Goal: Information Seeking & Learning: Learn about a topic

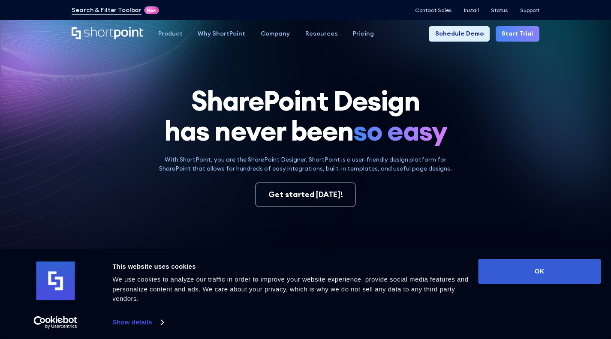
click at [541, 272] on button "OK" at bounding box center [539, 271] width 123 height 25
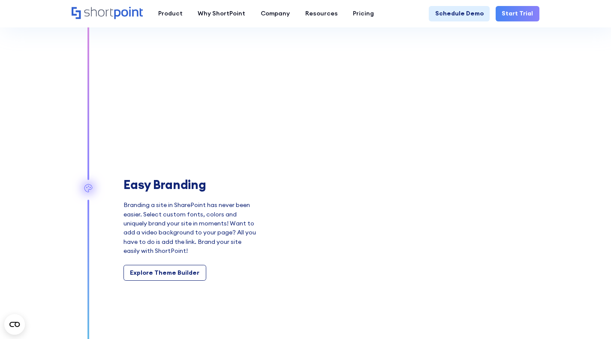
scroll to position [943, 0]
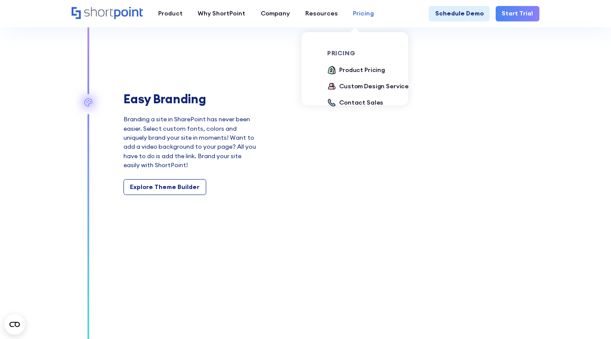
click at [353, 18] on div "Pricing" at bounding box center [363, 13] width 21 height 9
click at [357, 70] on div "Product Pricing" at bounding box center [362, 70] width 46 height 9
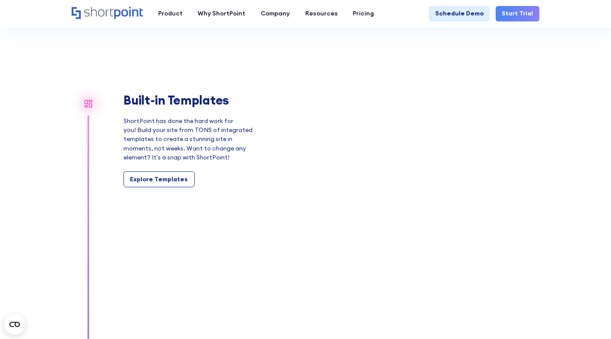
scroll to position [729, 0]
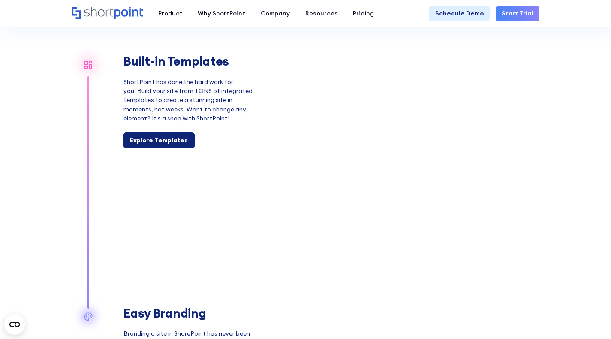
click at [168, 145] on div "Explore Templates" at bounding box center [159, 140] width 58 height 9
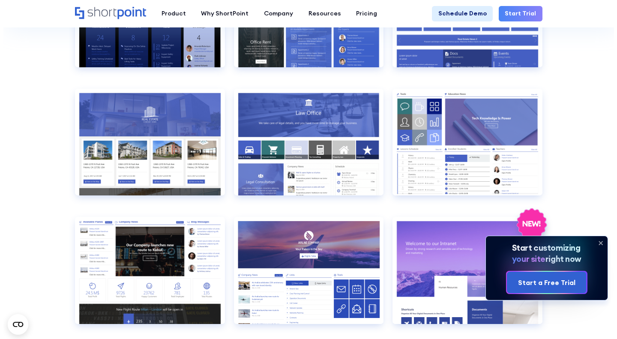
scroll to position [686, 0]
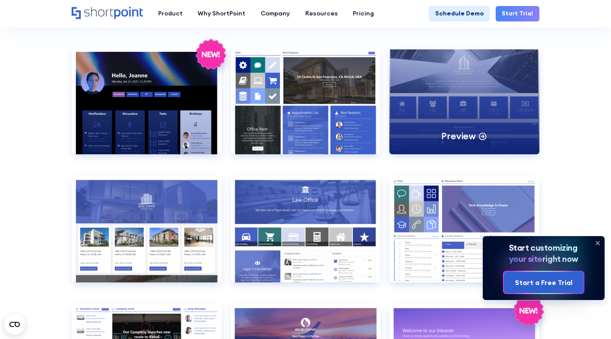
click at [477, 124] on div "Preview" at bounding box center [464, 101] width 150 height 107
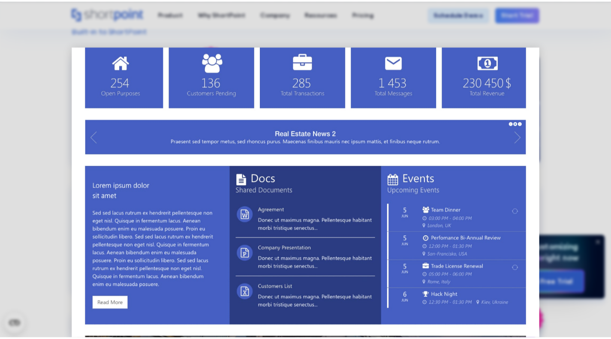
scroll to position [75, 0]
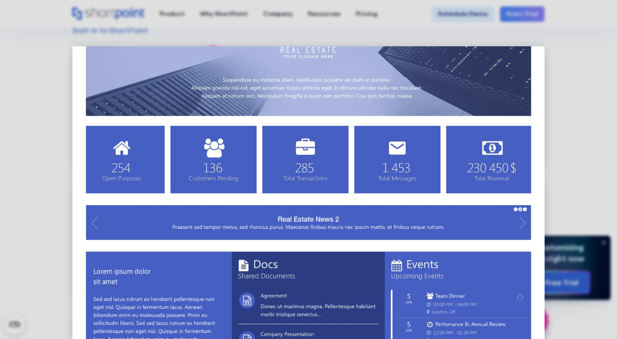
click at [70, 195] on div at bounding box center [308, 169] width 617 height 339
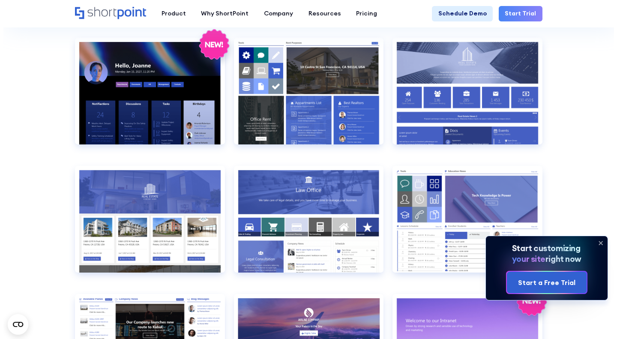
scroll to position [686, 0]
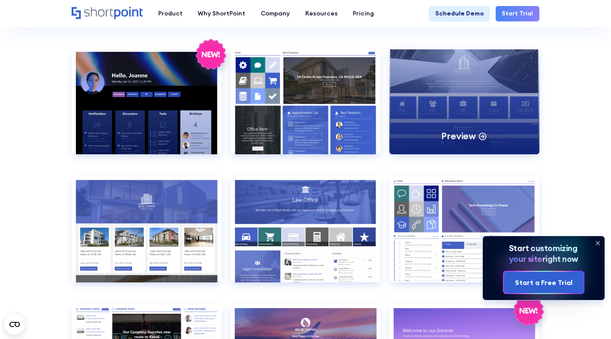
click at [467, 113] on div "Preview" at bounding box center [464, 101] width 150 height 107
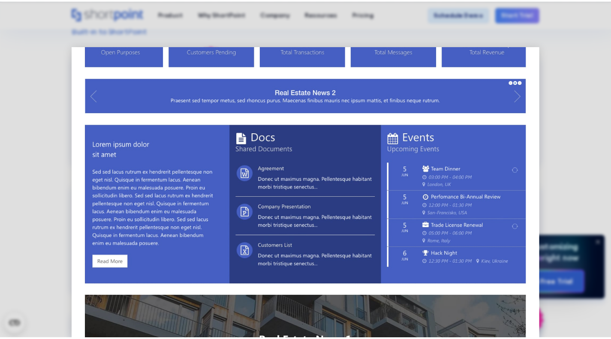
scroll to position [214, 0]
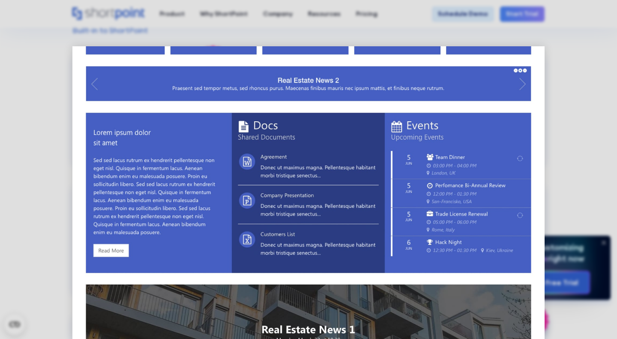
click at [561, 82] on div at bounding box center [308, 169] width 617 height 339
